Goal: Task Accomplishment & Management: Use online tool/utility

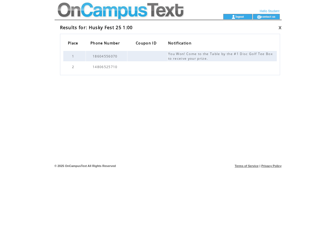
click at [133, 12] on td at bounding box center [129, 7] width 149 height 14
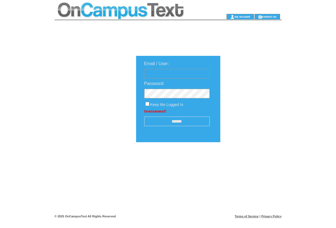
type input "**********"
click at [176, 120] on input "******" at bounding box center [177, 121] width 66 height 10
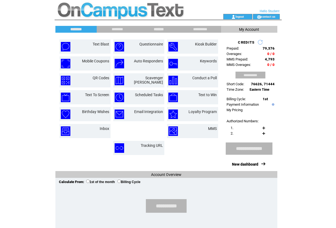
click at [154, 30] on input "*******" at bounding box center [159, 29] width 41 height 5
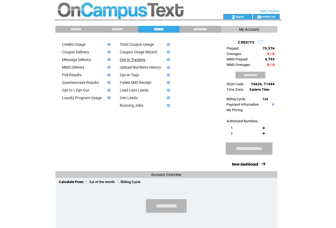
click at [135, 60] on link "Opt-in Tracking" at bounding box center [133, 59] width 26 height 4
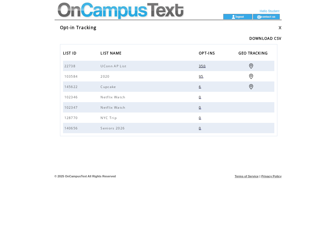
click at [203, 67] on span "350" at bounding box center [203, 66] width 8 height 5
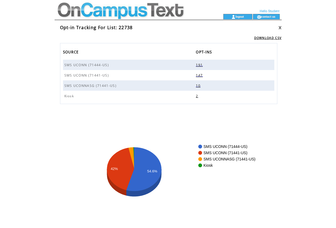
click at [200, 75] on span "147" at bounding box center [200, 75] width 8 height 5
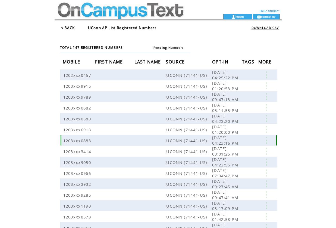
scroll to position [78, 0]
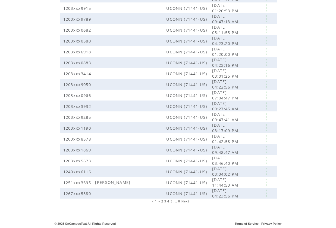
click at [179, 201] on span "8" at bounding box center [179, 201] width 2 height 4
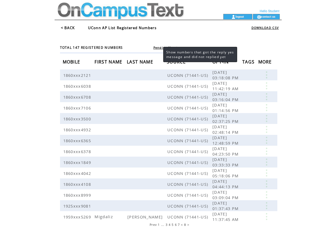
click at [158, 48] on link "Pending Numbers" at bounding box center [169, 48] width 30 height 4
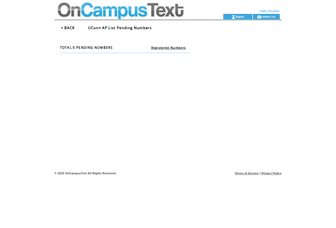
click at [65, 29] on link "< BACK" at bounding box center [68, 27] width 14 height 5
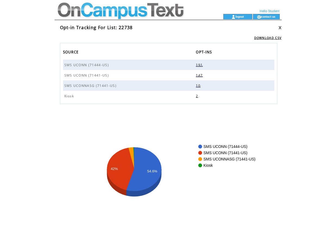
click at [200, 65] on span "191" at bounding box center [200, 65] width 8 height 5
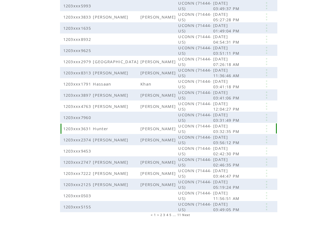
scroll to position [70, 0]
click at [168, 212] on span "4" at bounding box center [168, 214] width 2 height 4
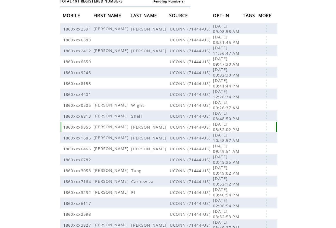
scroll to position [78, 0]
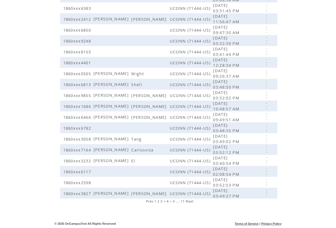
click at [175, 201] on span "5" at bounding box center [174, 201] width 2 height 4
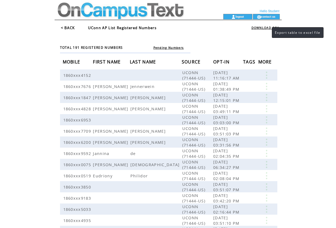
click at [266, 28] on link "DOWNLOAD CSV" at bounding box center [265, 28] width 27 height 4
